Goal: Task Accomplishment & Management: Manage account settings

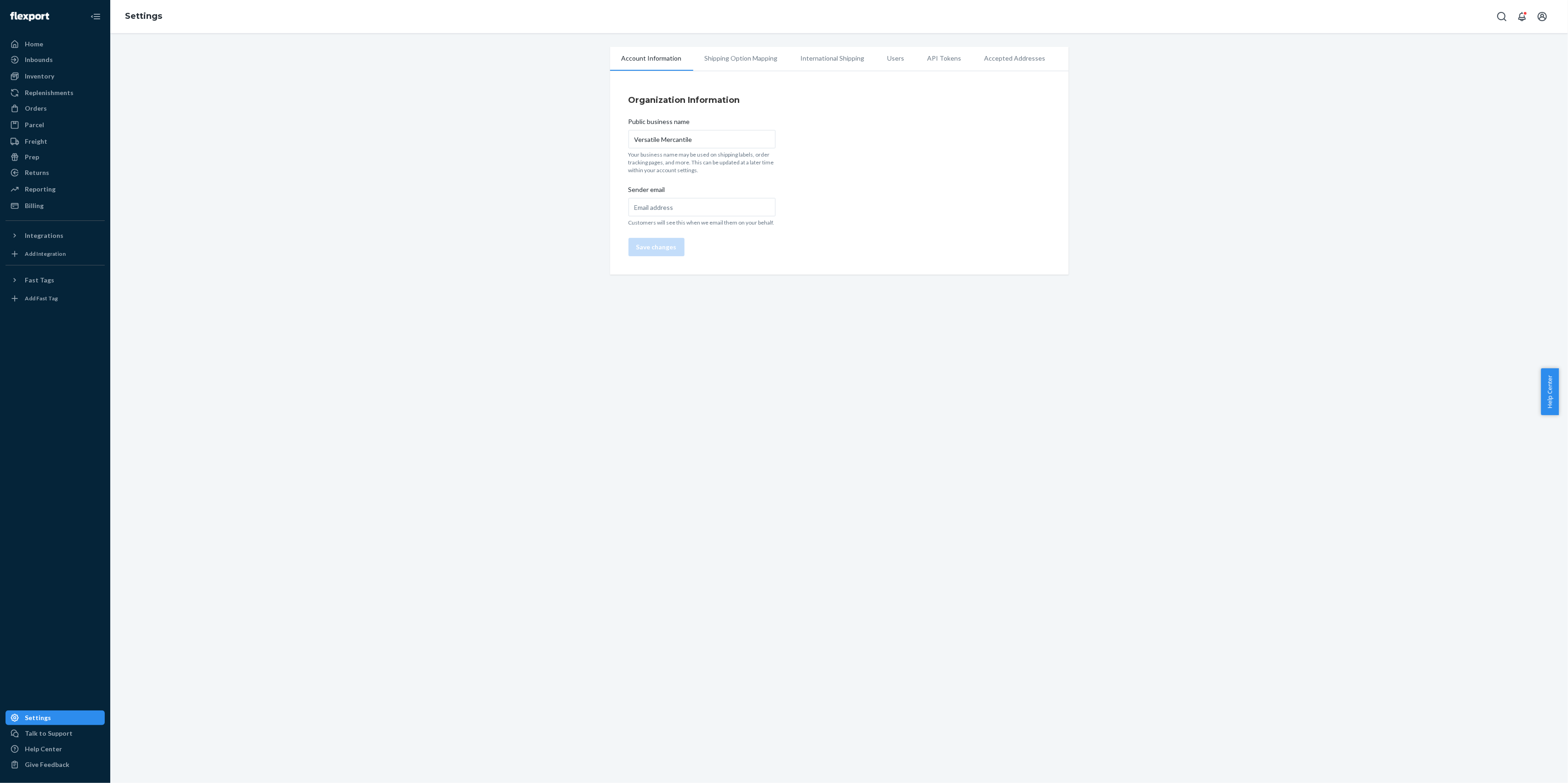
click at [870, 130] on div "Organization Information Public business name Versatile Mercantile Your busines…" at bounding box center [839, 175] width 458 height 199
click at [725, 61] on li "Shipping Option Mapping" at bounding box center [741, 58] width 96 height 23
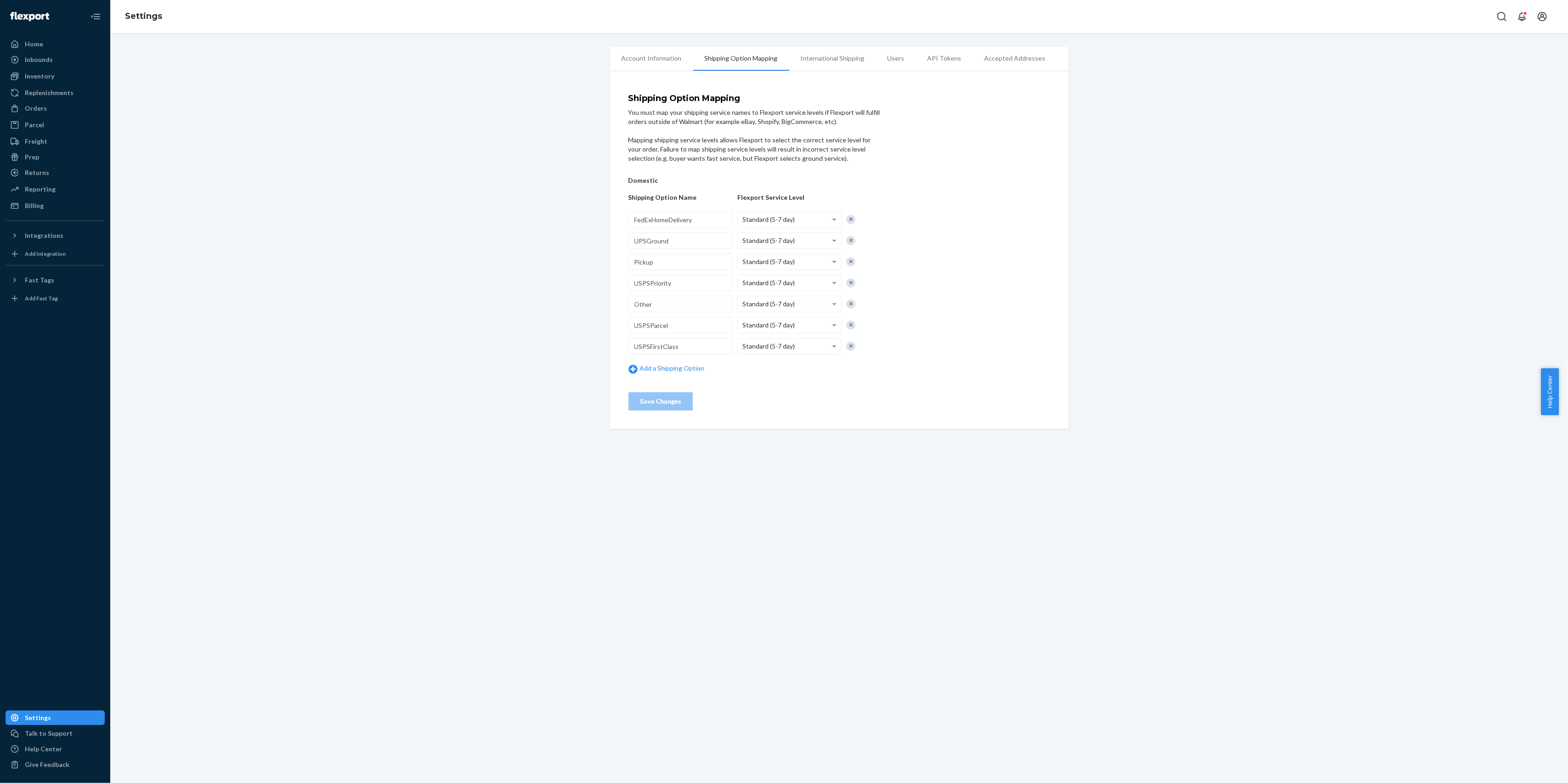
click at [810, 59] on li "International Shipping" at bounding box center [833, 58] width 87 height 23
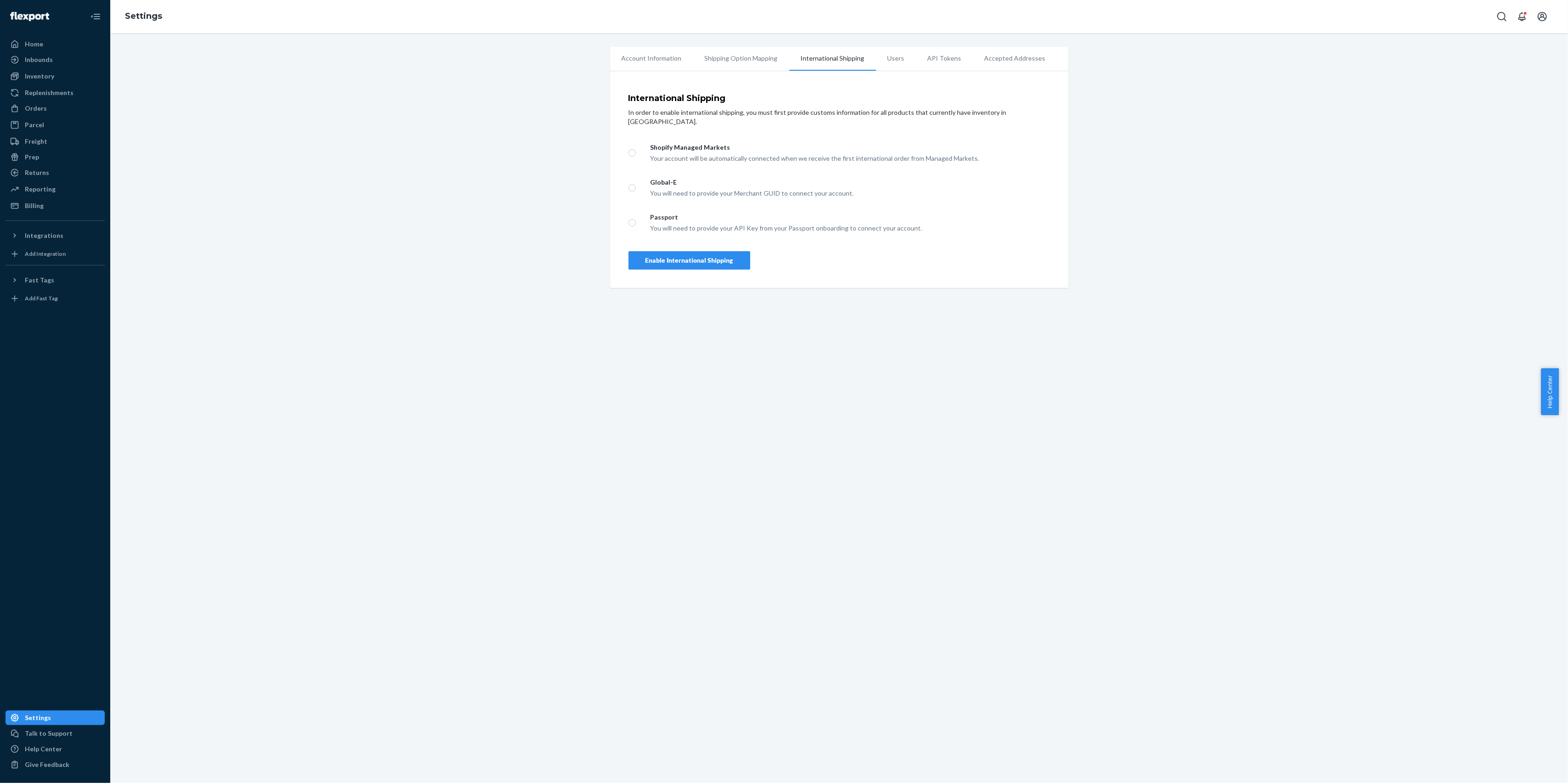
click at [892, 56] on li "Users" at bounding box center [896, 58] width 40 height 23
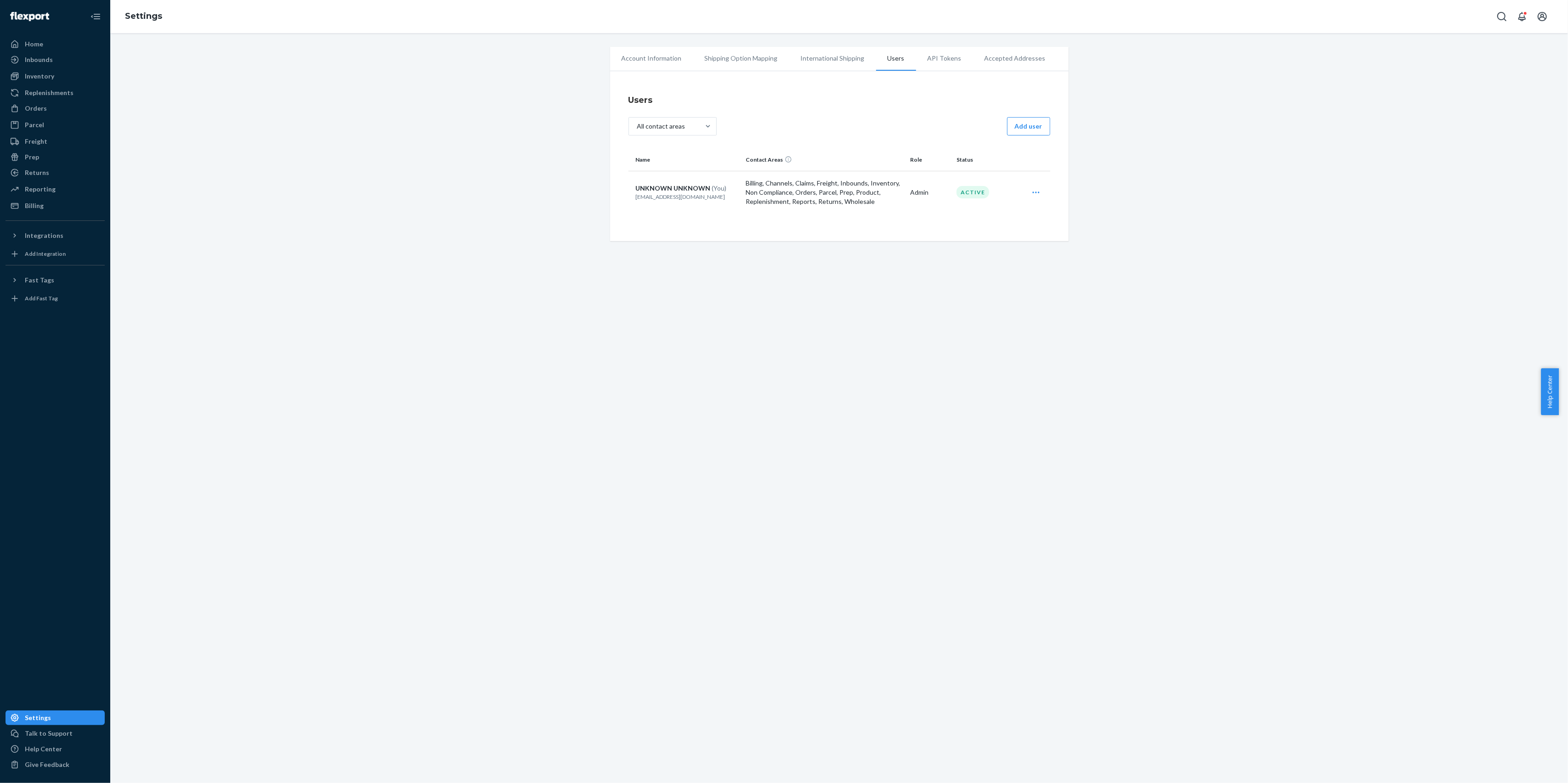
click at [949, 57] on li "API Tokens" at bounding box center [945, 58] width 57 height 23
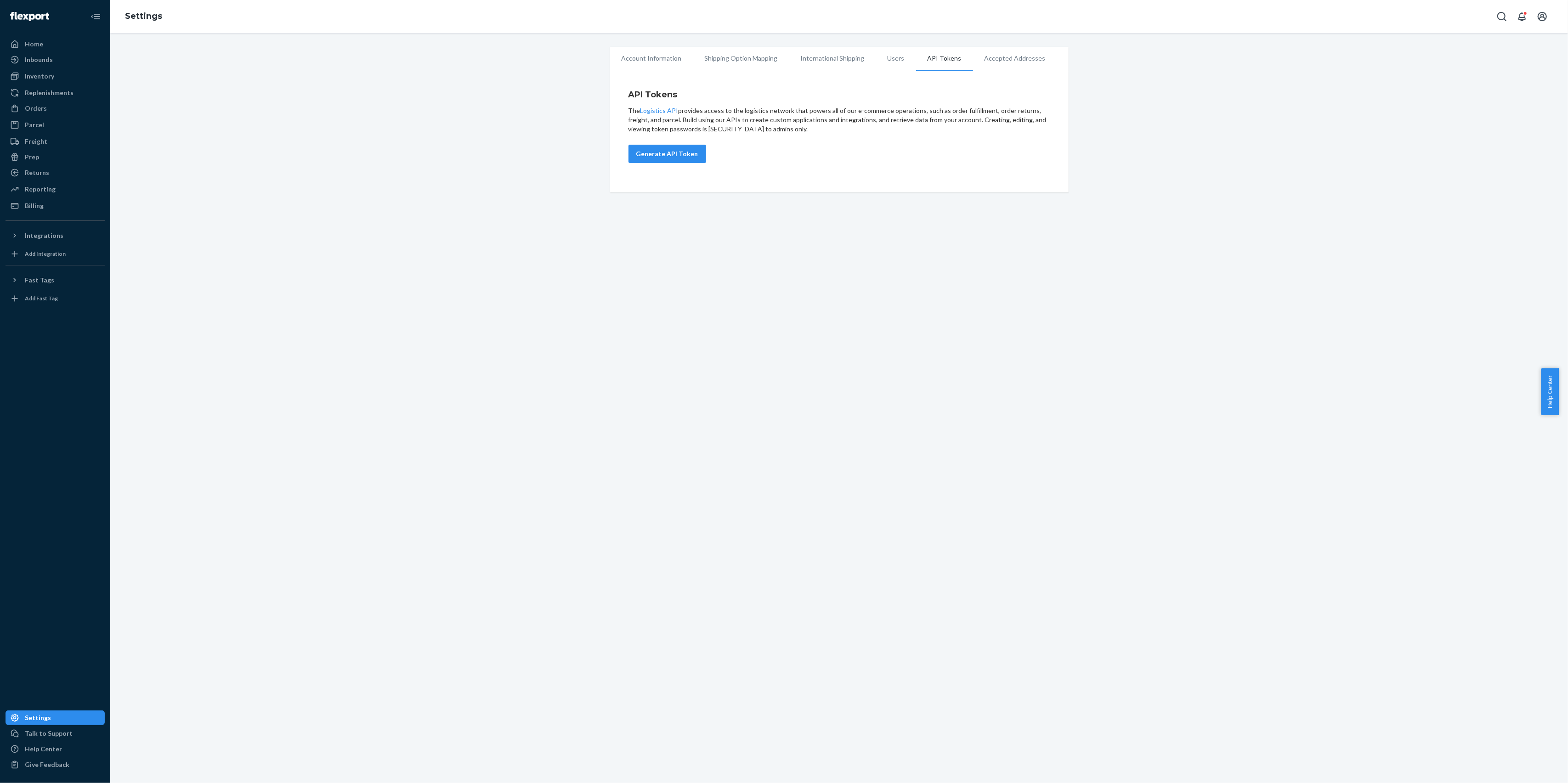
click at [1000, 61] on li "Accepted Addresses" at bounding box center [1015, 58] width 84 height 23
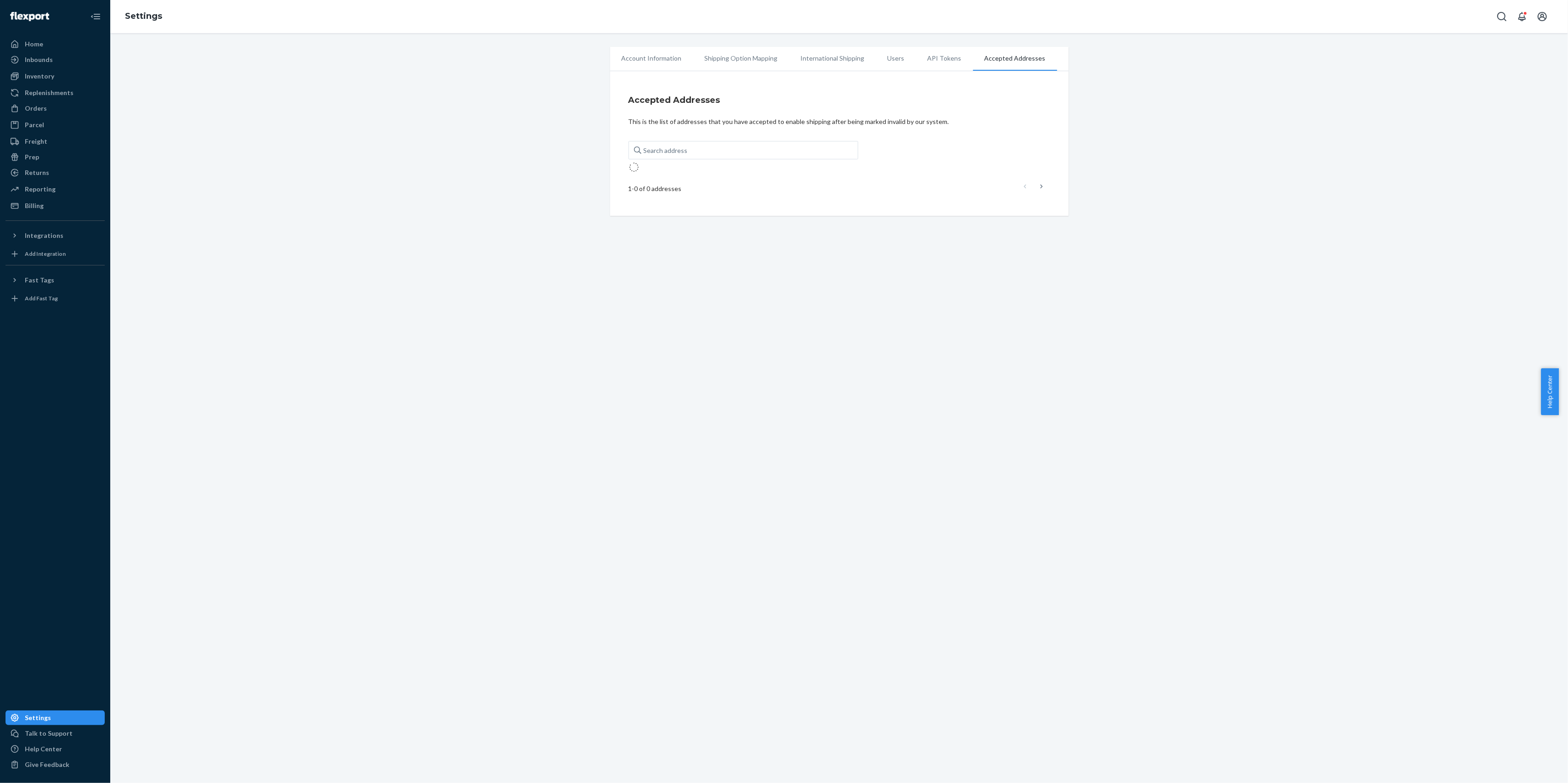
click at [659, 57] on li "Account Information" at bounding box center [651, 58] width 83 height 23
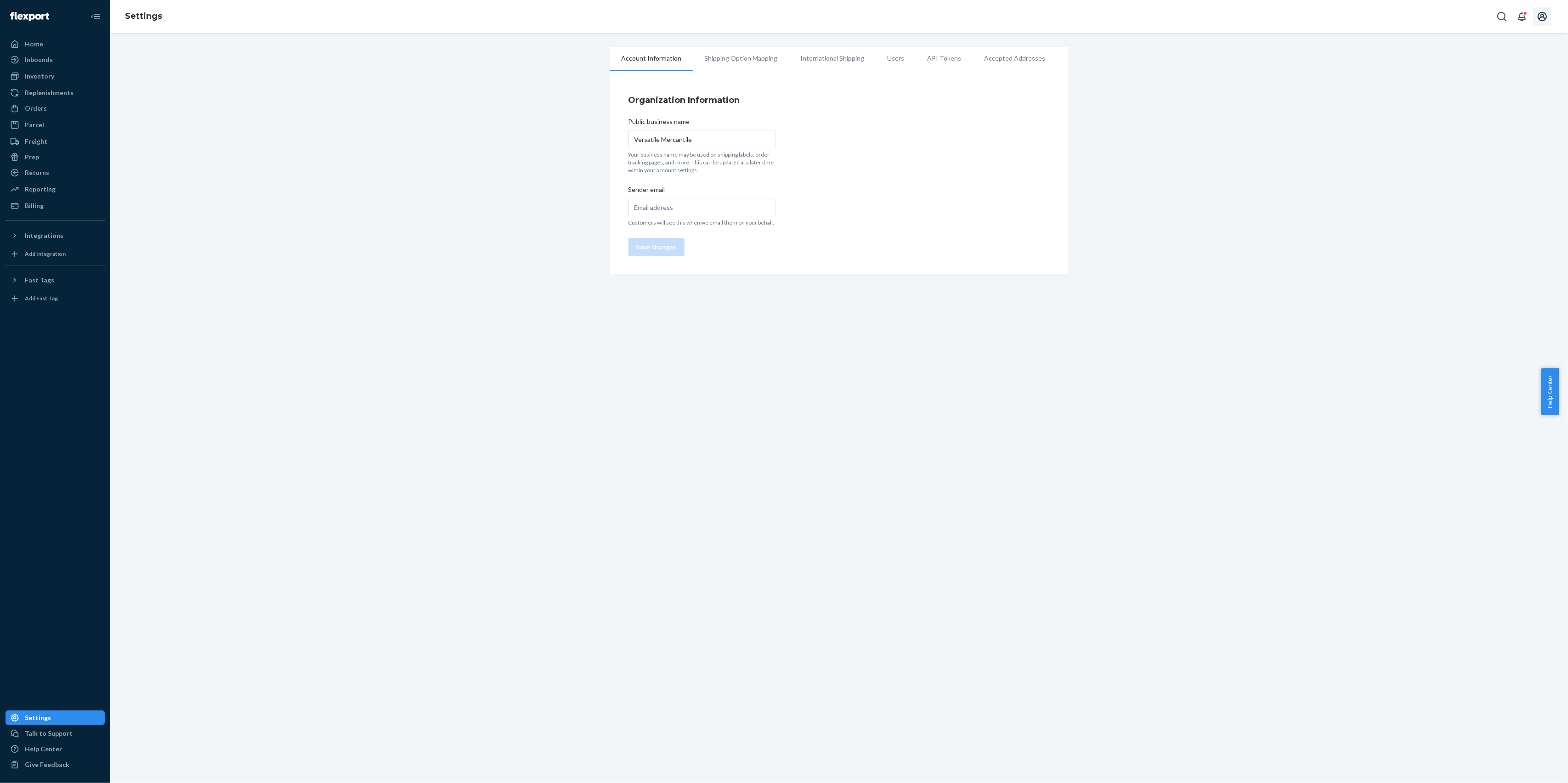
click at [1544, 14] on icon "Open account menu" at bounding box center [1542, 16] width 11 height 11
click at [1527, 83] on div "Settings" at bounding box center [1522, 91] width 71 height 16
click at [1491, 83] on div "Settings" at bounding box center [1522, 91] width 71 height 16
click at [1486, 83] on div "Settings" at bounding box center [1522, 91] width 71 height 16
